Goal: Check status

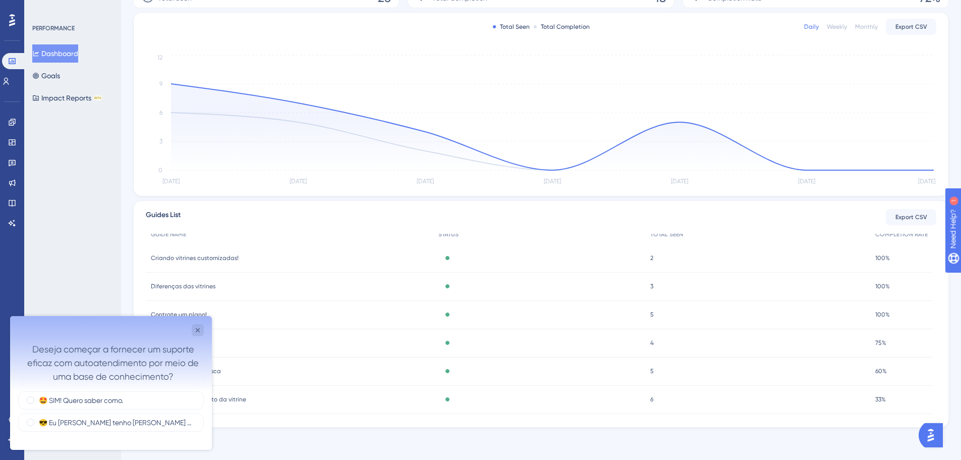
scroll to position [17, 0]
click at [198, 334] on icon "Close survey" at bounding box center [198, 330] width 8 height 8
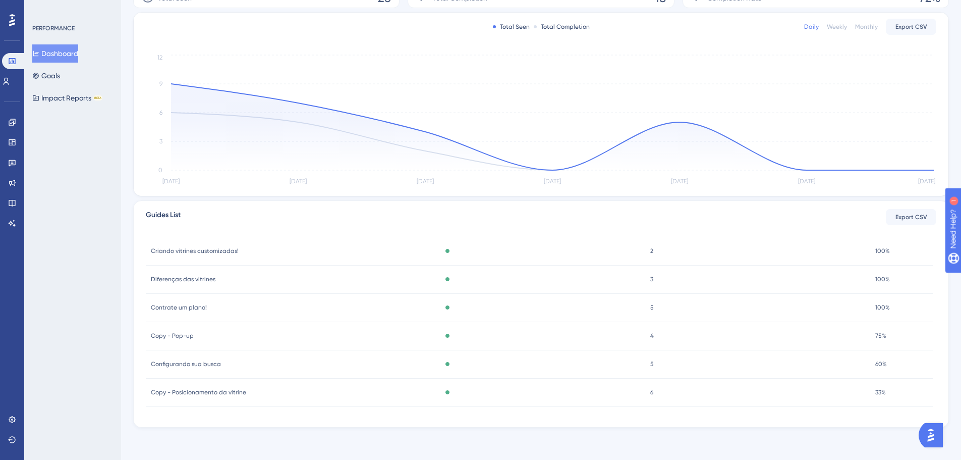
click at [760, 397] on div "6 6" at bounding box center [757, 392] width 225 height 28
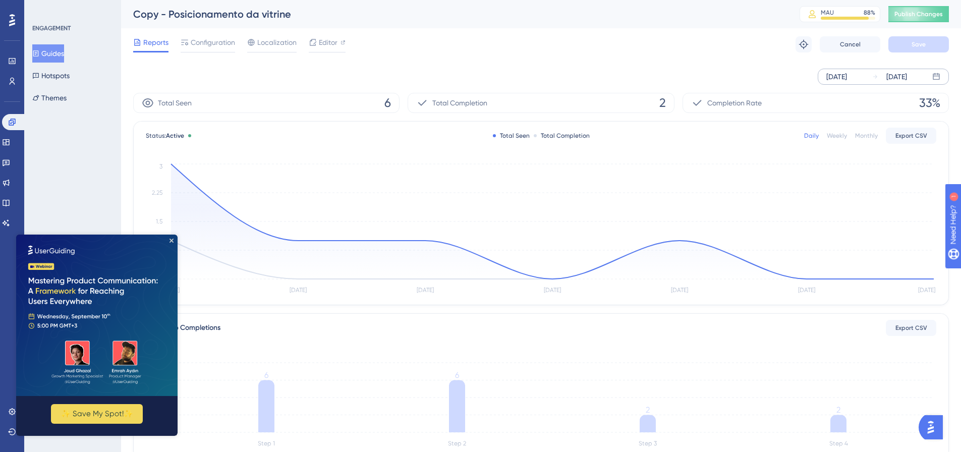
click at [907, 73] on div "[DATE]" at bounding box center [897, 77] width 21 height 12
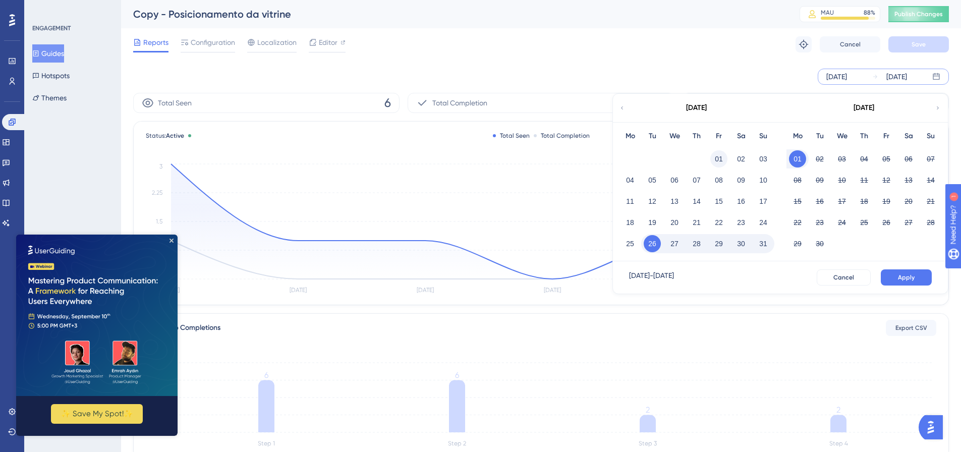
click at [718, 161] on button "01" at bounding box center [719, 158] width 17 height 17
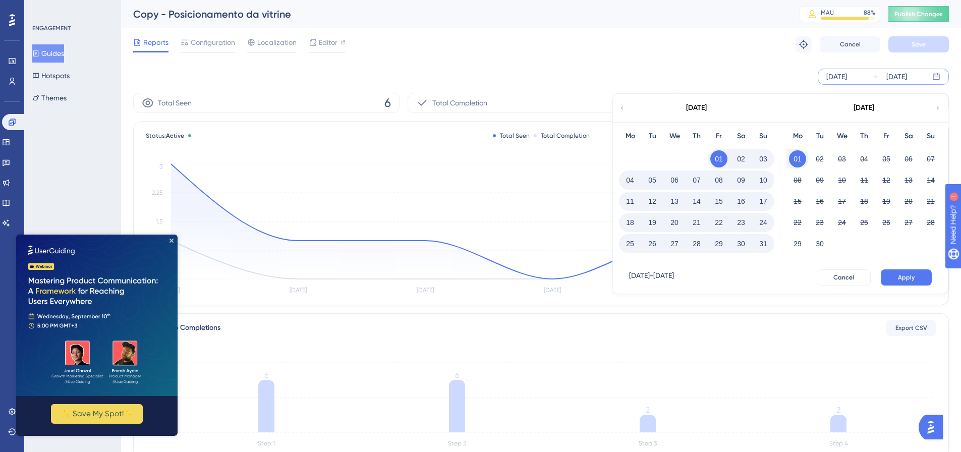
click at [764, 244] on button "31" at bounding box center [763, 243] width 17 height 17
click at [897, 275] on button "Apply" at bounding box center [906, 277] width 51 height 16
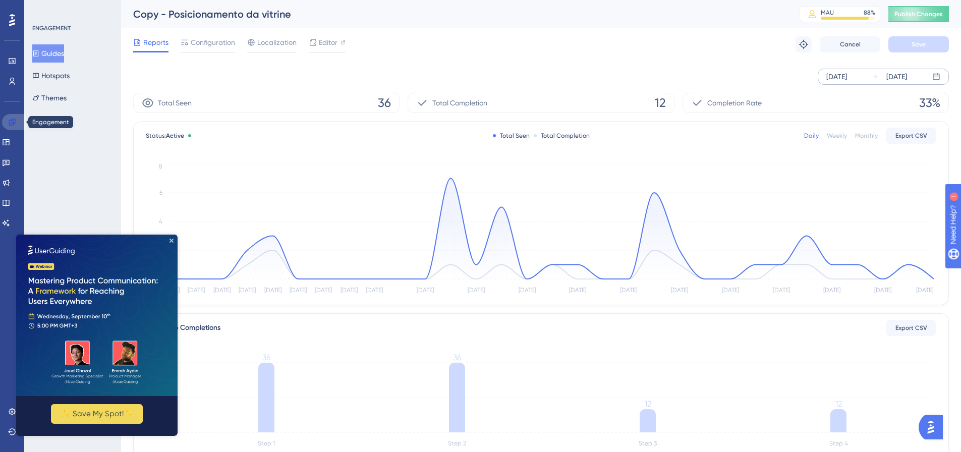
click at [8, 123] on icon at bounding box center [12, 122] width 8 height 8
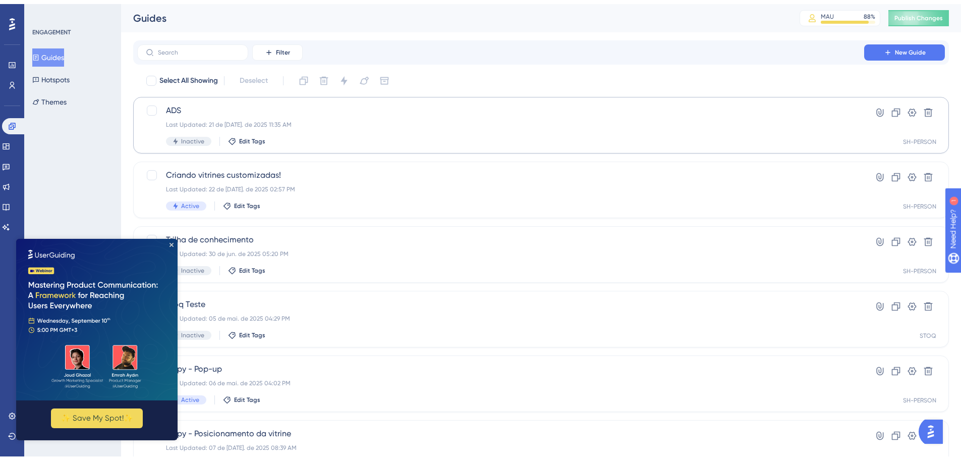
scroll to position [50, 0]
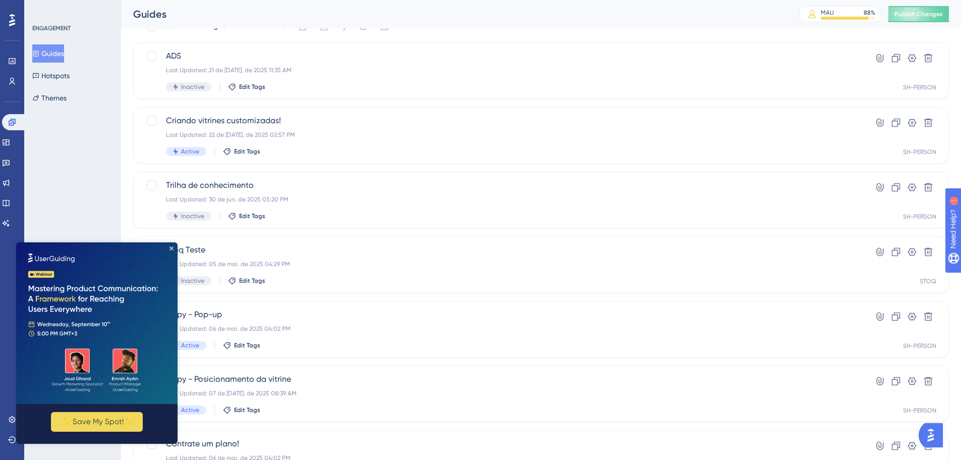
click at [172, 245] on img at bounding box center [96, 322] width 161 height 161
click at [171, 247] on icon "Close Preview" at bounding box center [172, 248] width 4 height 4
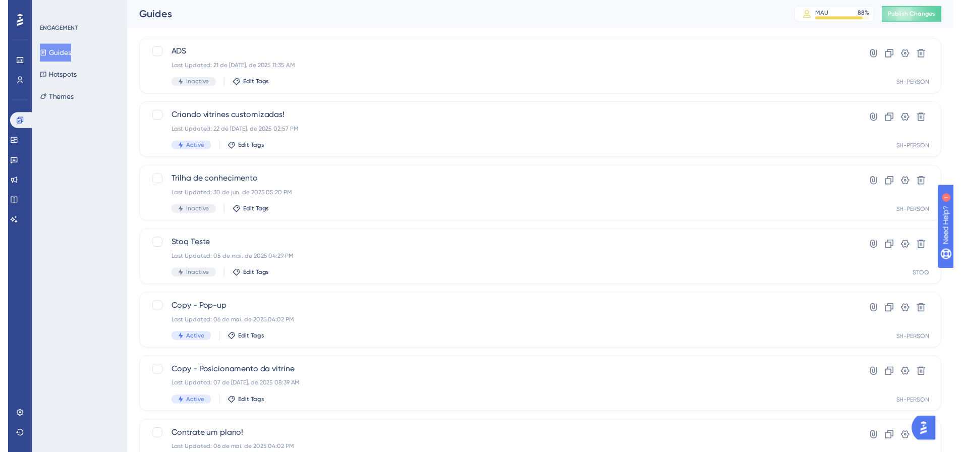
scroll to position [0, 0]
